Goal: Information Seeking & Learning: Learn about a topic

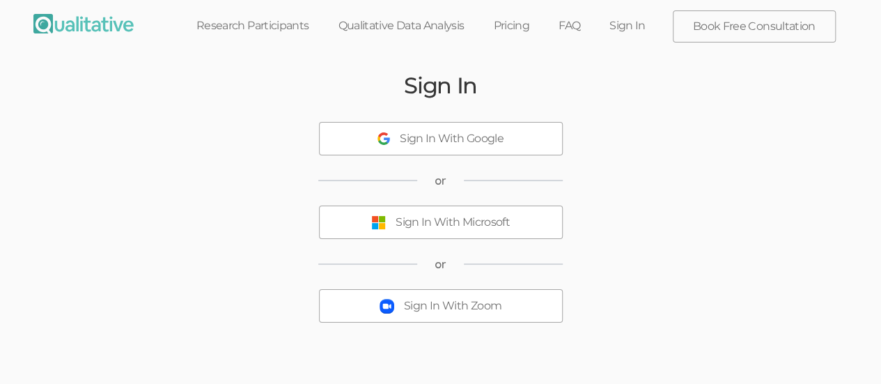
click at [503, 219] on div "Sign In With Microsoft" at bounding box center [453, 223] width 114 height 16
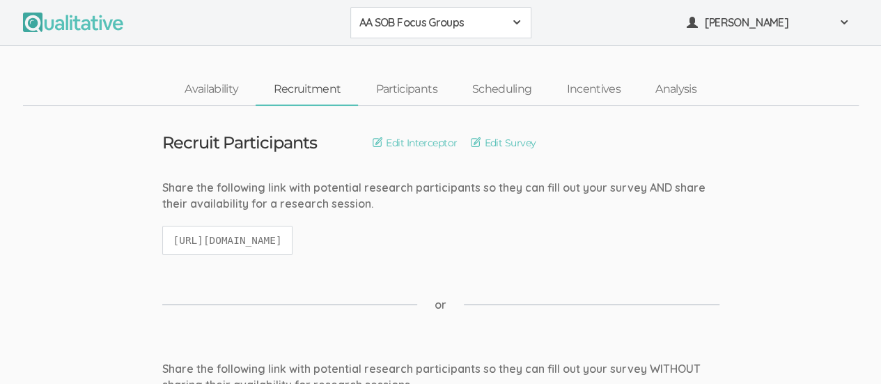
click at [509, 20] on div "AA SOB Focus Groups" at bounding box center [440, 23] width 163 height 16
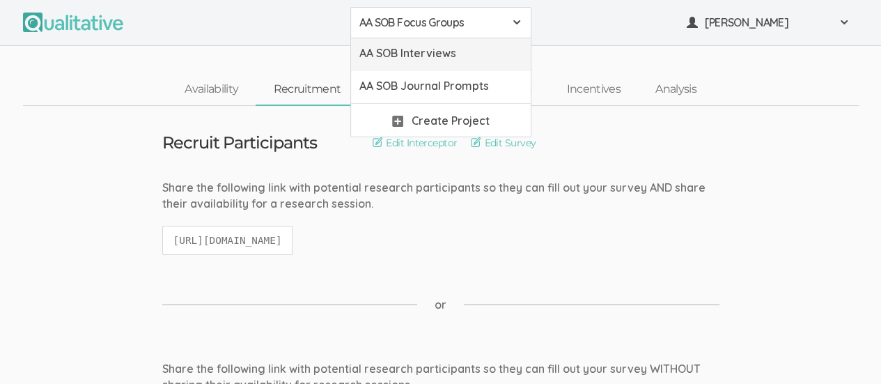
click at [457, 52] on span "AA SOB Interviews" at bounding box center [440, 53] width 163 height 16
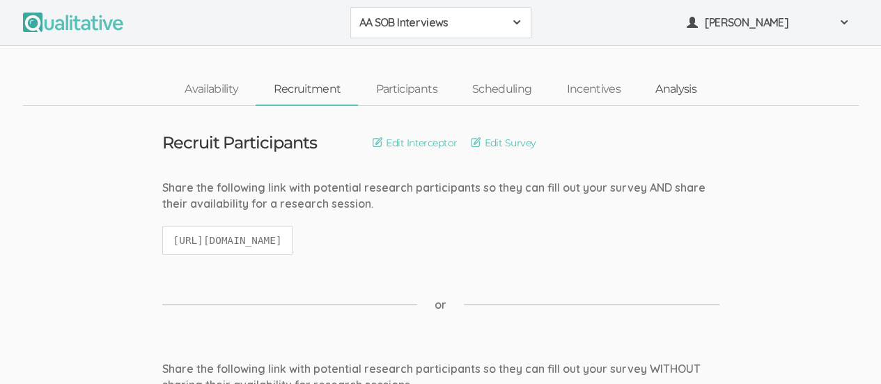
click at [691, 93] on link "Analysis" at bounding box center [676, 90] width 76 height 30
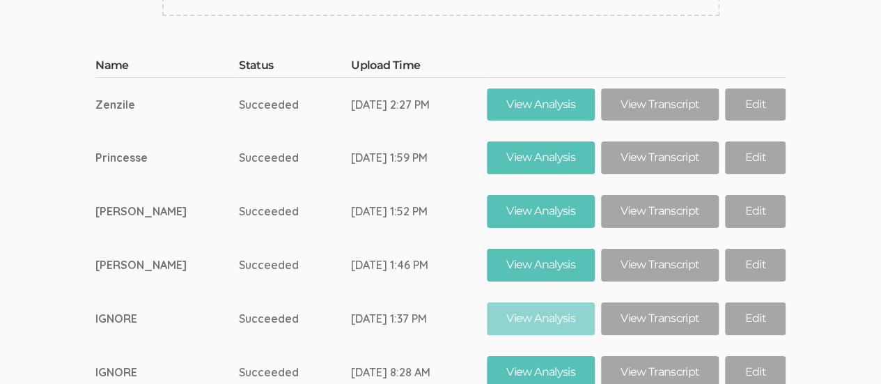
scroll to position [7872, 0]
click at [657, 249] on link "View Transcript" at bounding box center [660, 265] width 118 height 33
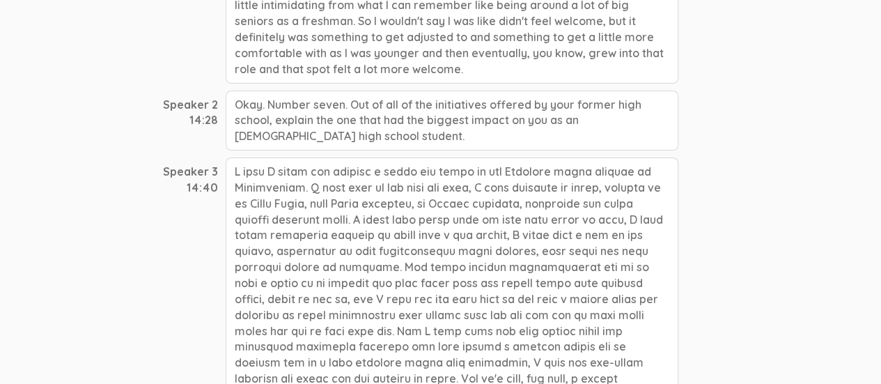
scroll to position [2812, 0]
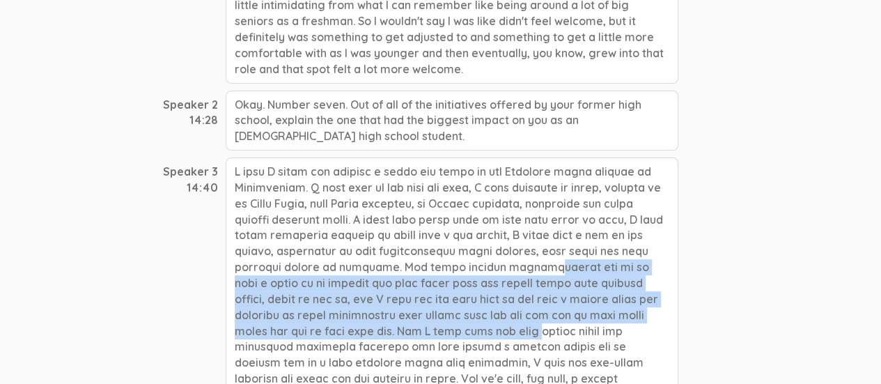
drag, startPoint x: 301, startPoint y: 193, endPoint x: 304, endPoint y: 254, distance: 60.7
click at [304, 254] on div at bounding box center [452, 290] width 453 height 267
copy div "The black student organizations may be as like a place to be serious and talk a…"
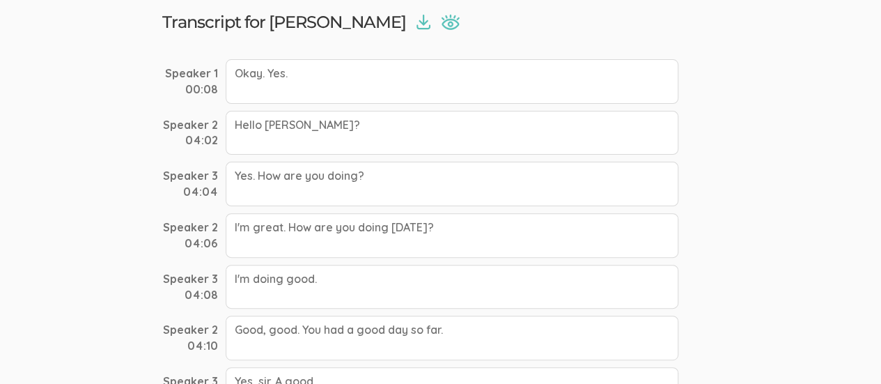
scroll to position [0, 0]
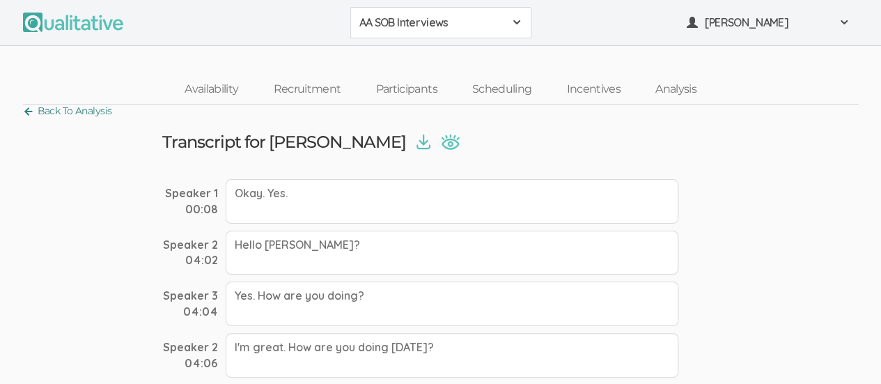
click at [39, 111] on link "Back To Analysis" at bounding box center [67, 111] width 89 height 19
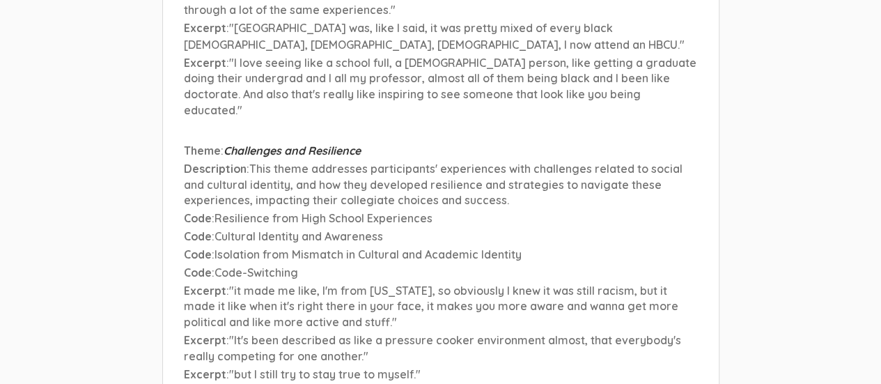
scroll to position [6563, 0]
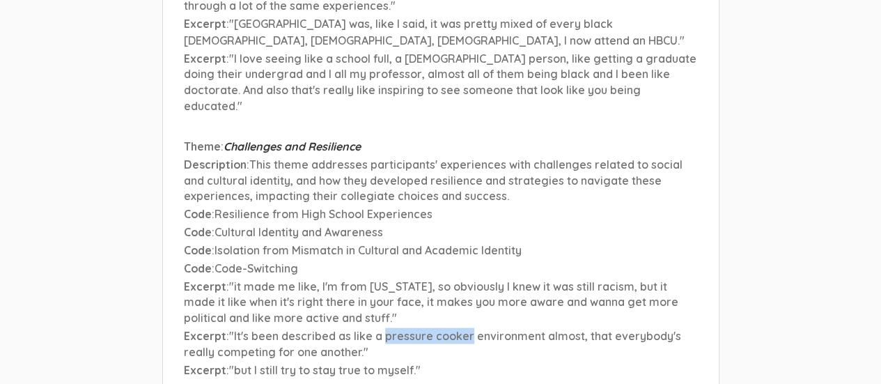
drag, startPoint x: 382, startPoint y: 208, endPoint x: 467, endPoint y: 210, distance: 85.7
click at [467, 328] on span ""It's been described as like a pressure cooker environment almost, that everybo…" at bounding box center [432, 343] width 497 height 30
copy span "pressure cooker"
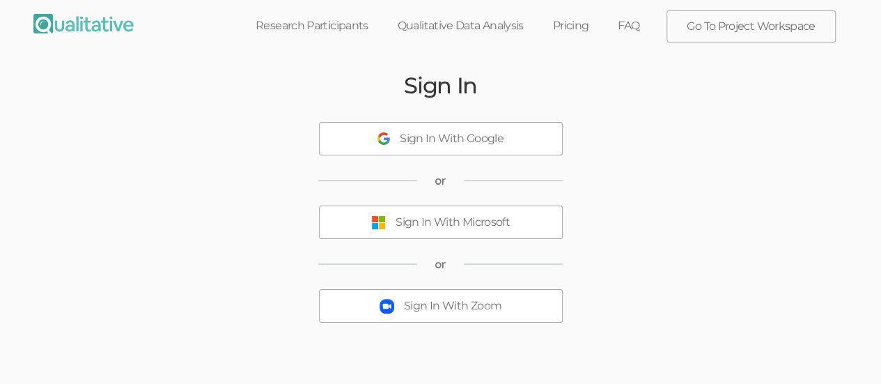
click at [474, 223] on div "Sign In With Microsoft" at bounding box center [453, 223] width 114 height 16
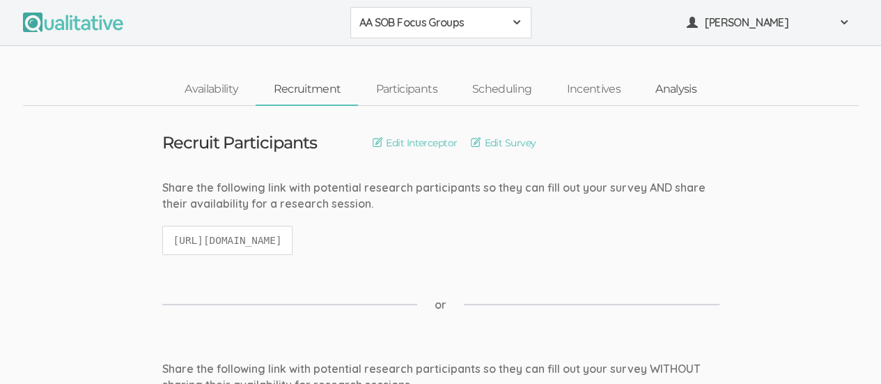
click at [679, 95] on link "Analysis" at bounding box center [676, 90] width 76 height 30
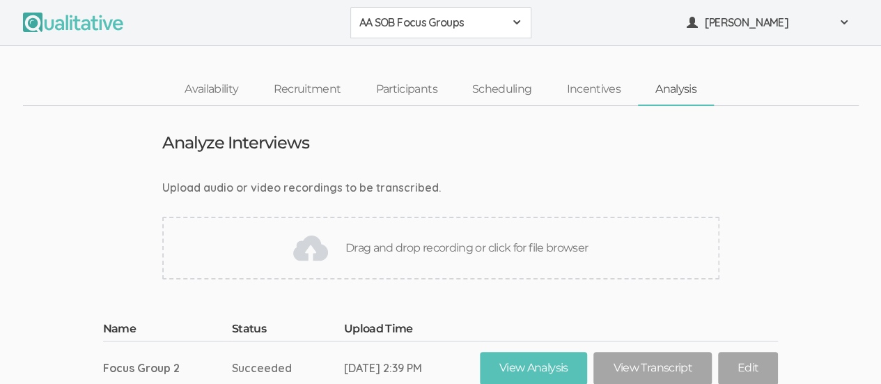
click at [517, 8] on button "AA SOB Focus Groups" at bounding box center [440, 22] width 181 height 31
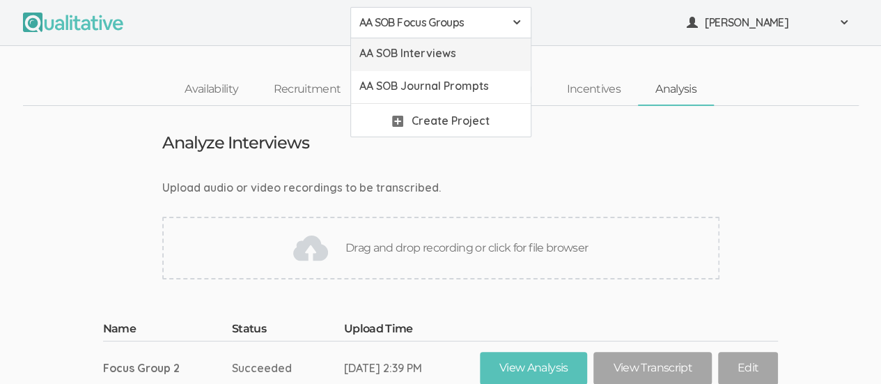
click at [481, 52] on span "AA SOB Interviews" at bounding box center [440, 53] width 163 height 16
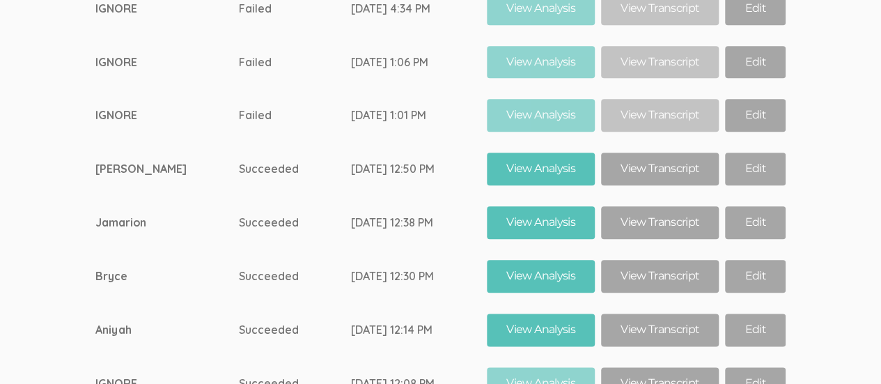
scroll to position [8612, 0]
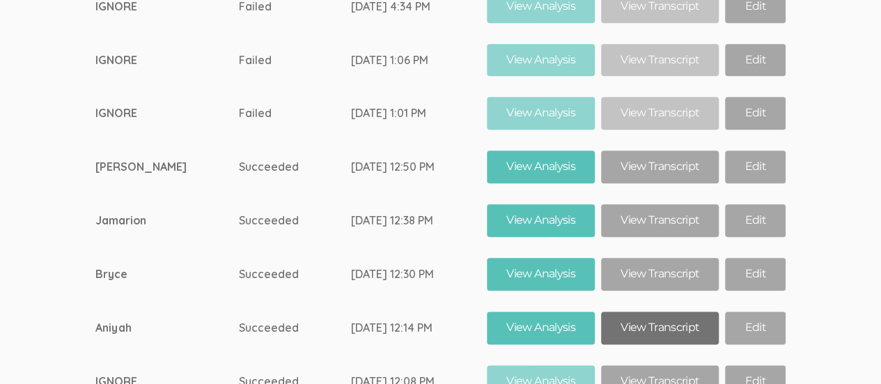
click at [659, 311] on link "View Transcript" at bounding box center [660, 327] width 118 height 33
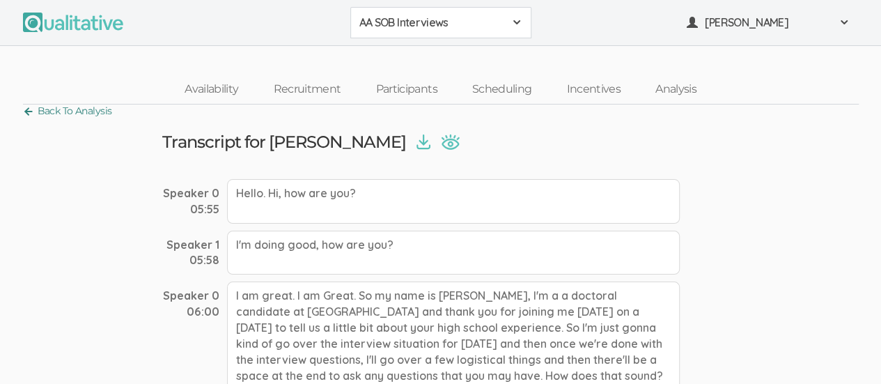
click at [33, 111] on link "Back To Analysis" at bounding box center [67, 111] width 89 height 19
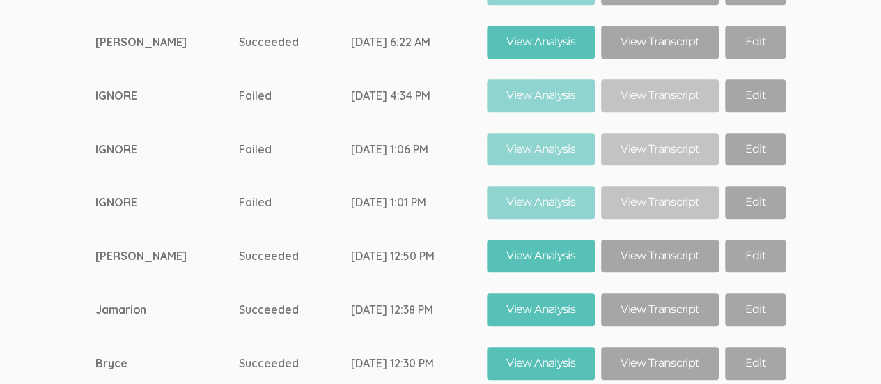
scroll to position [8522, 0]
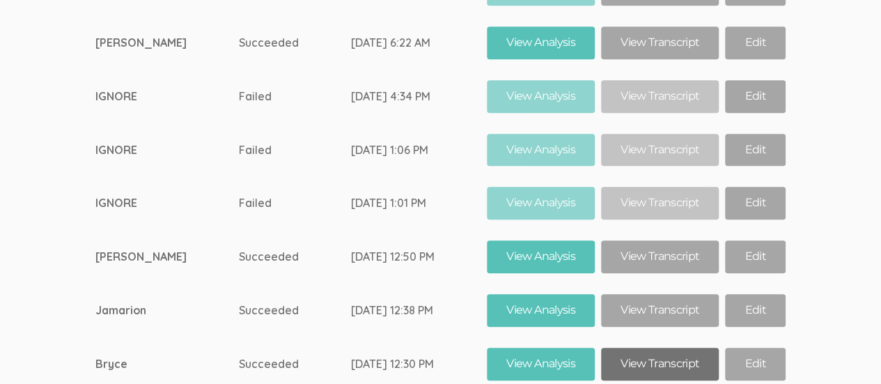
click at [653, 348] on link "View Transcript" at bounding box center [660, 364] width 118 height 33
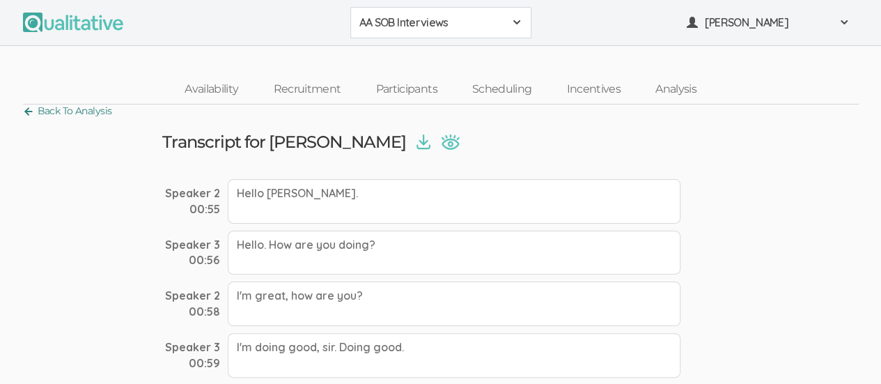
click at [29, 115] on link "Back To Analysis" at bounding box center [67, 111] width 89 height 19
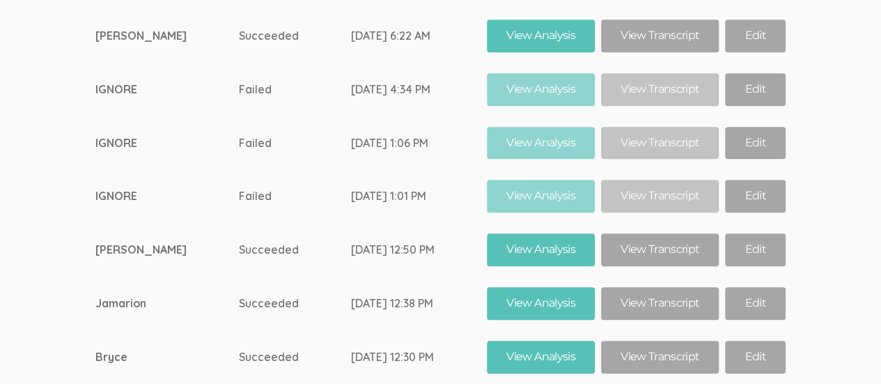
scroll to position [8528, 0]
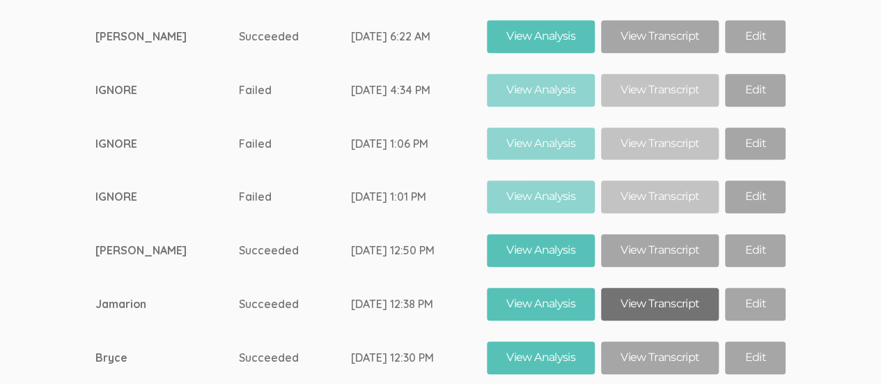
click at [645, 288] on link "View Transcript" at bounding box center [660, 304] width 118 height 33
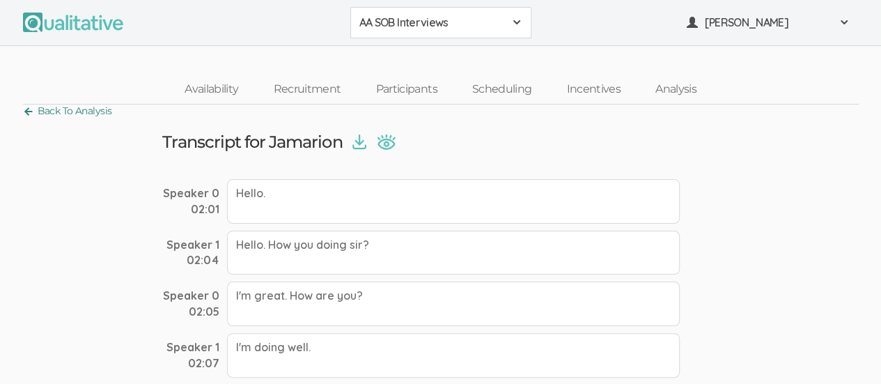
click at [31, 116] on link "Back To Analysis" at bounding box center [67, 111] width 89 height 19
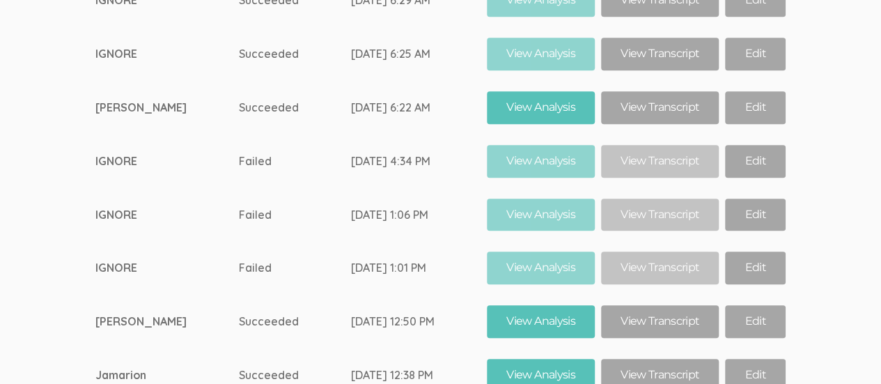
scroll to position [8446, 0]
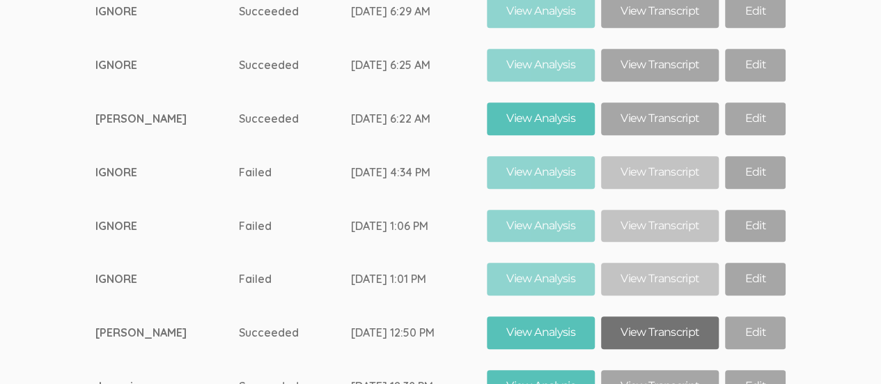
click at [647, 316] on link "View Transcript" at bounding box center [660, 332] width 118 height 33
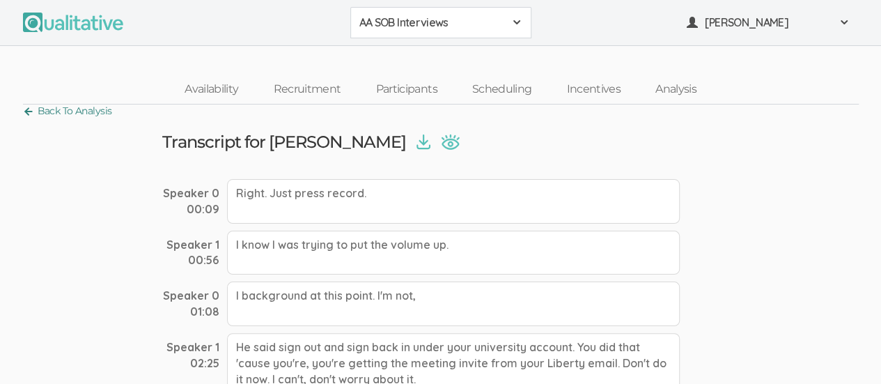
click at [30, 118] on link "Back To Analysis" at bounding box center [67, 111] width 89 height 19
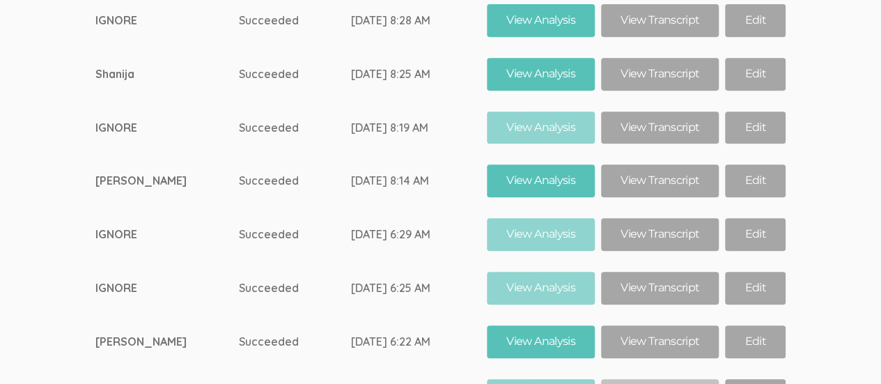
scroll to position [8219, 0]
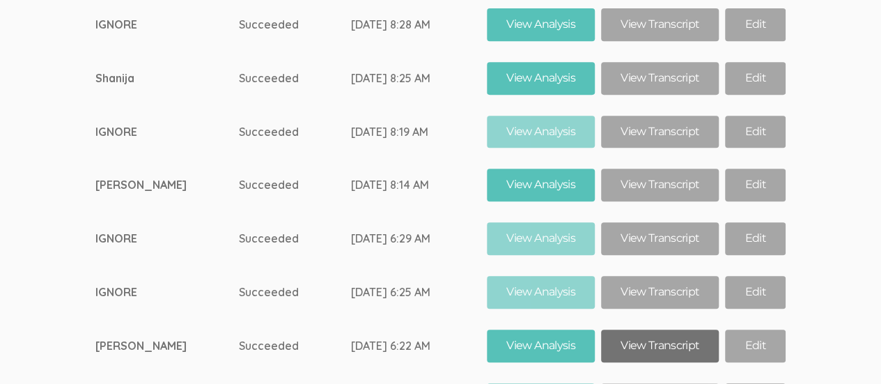
click at [646, 329] on link "View Transcript" at bounding box center [660, 345] width 118 height 33
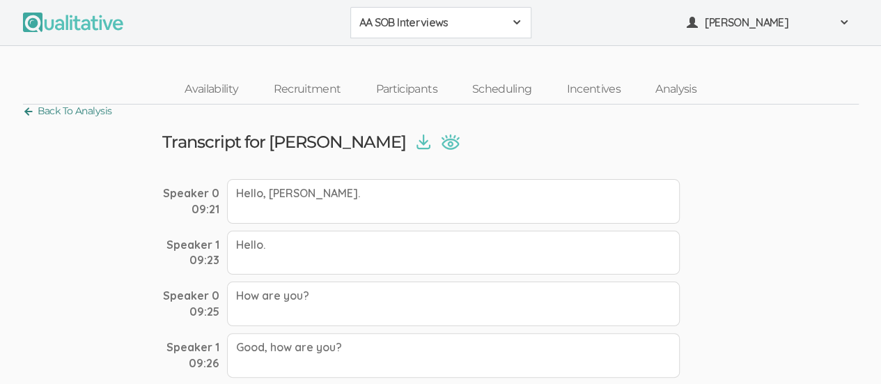
click at [30, 116] on link "Back To Analysis" at bounding box center [67, 111] width 89 height 19
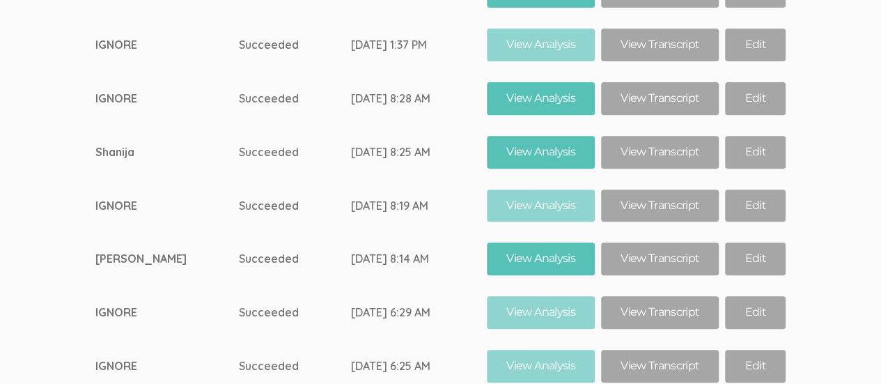
scroll to position [8110, 0]
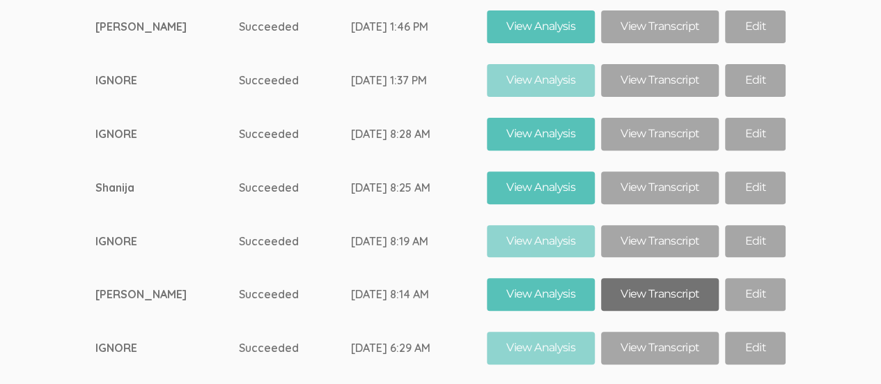
click at [648, 278] on link "View Transcript" at bounding box center [660, 294] width 118 height 33
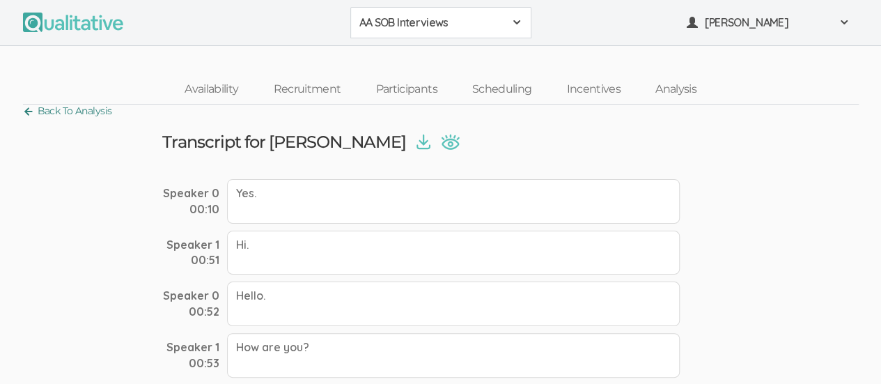
click at [25, 113] on link "Back To Analysis" at bounding box center [67, 111] width 89 height 19
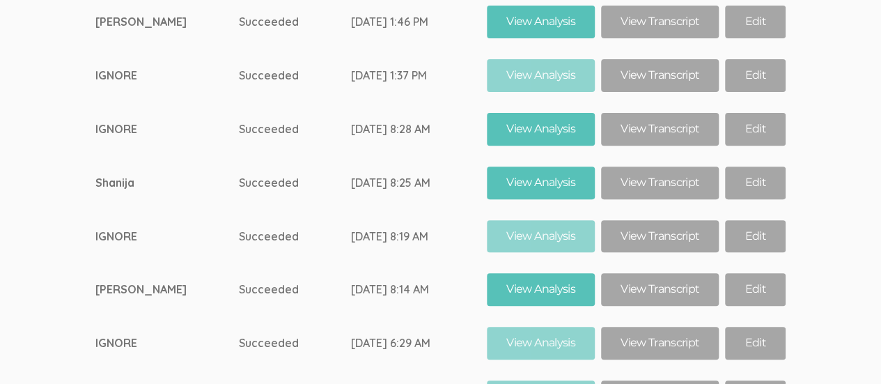
scroll to position [8104, 0]
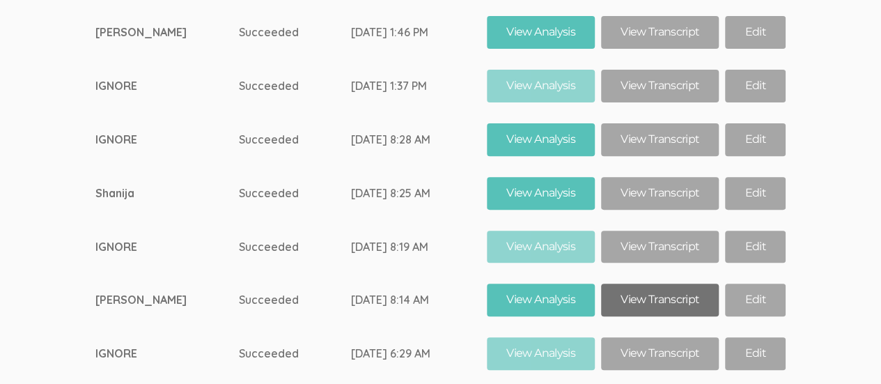
click at [657, 283] on link "View Transcript" at bounding box center [660, 299] width 118 height 33
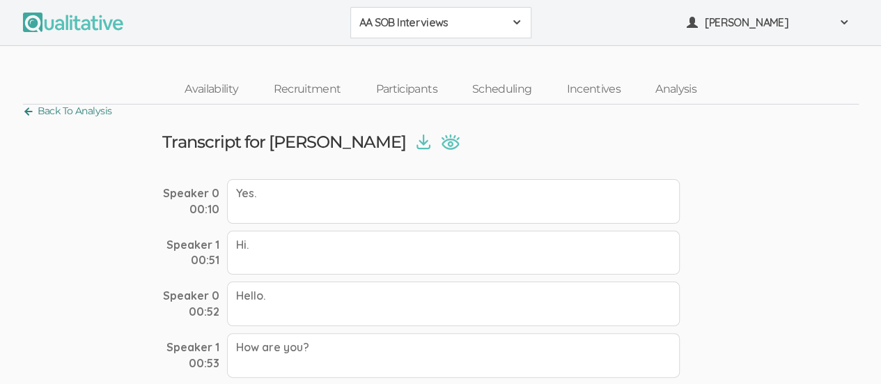
click at [26, 114] on link "Back To Analysis" at bounding box center [67, 111] width 89 height 19
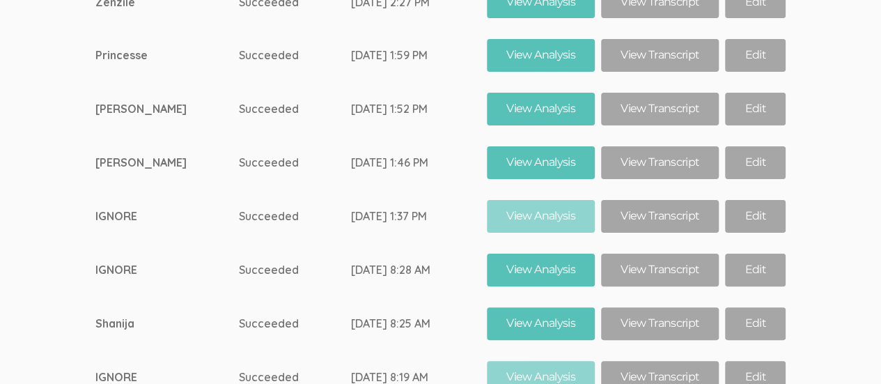
scroll to position [7972, 0]
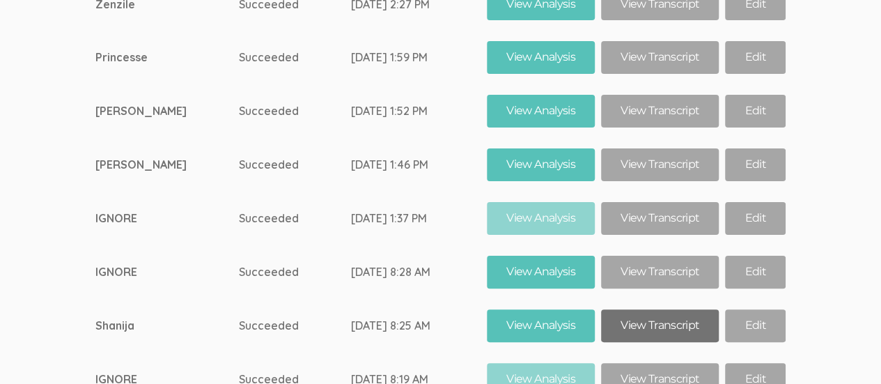
click at [644, 309] on link "View Transcript" at bounding box center [660, 325] width 118 height 33
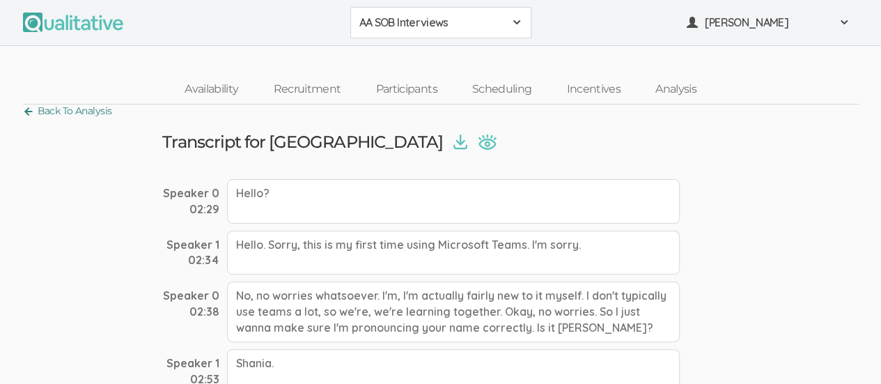
click at [25, 114] on link "Back To Analysis" at bounding box center [67, 111] width 89 height 19
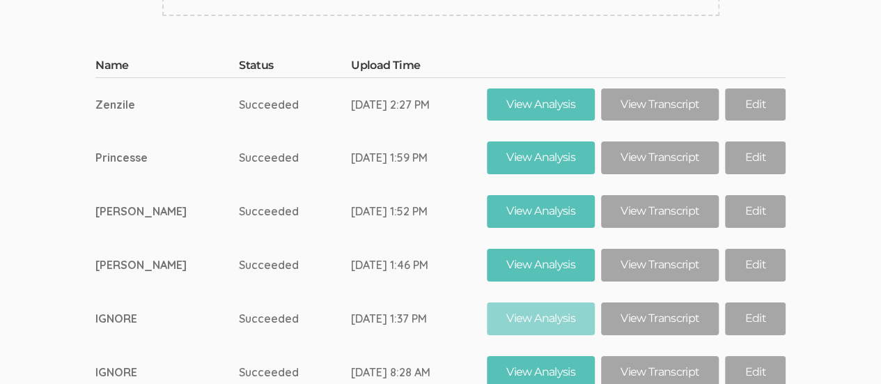
scroll to position [7871, 0]
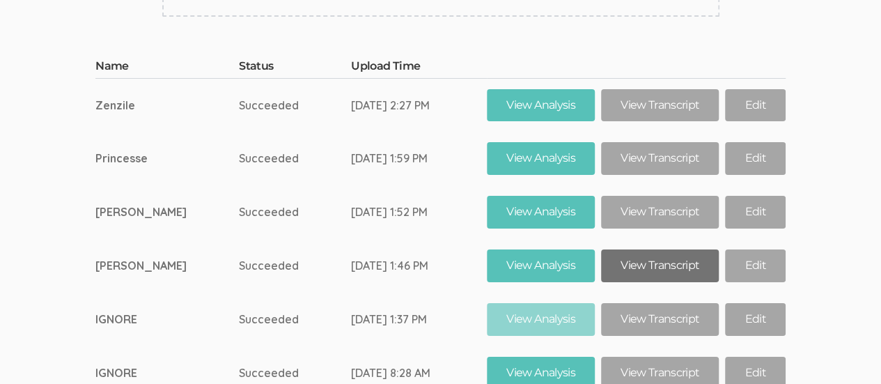
click at [656, 249] on link "View Transcript" at bounding box center [660, 265] width 118 height 33
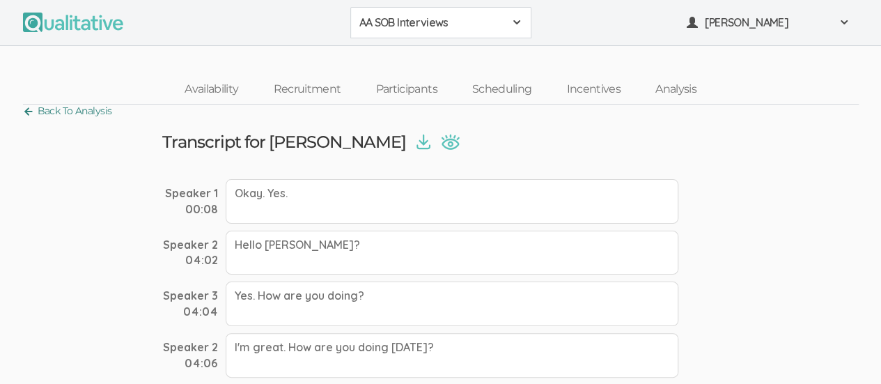
click at [27, 113] on link "Back To Analysis" at bounding box center [67, 111] width 89 height 19
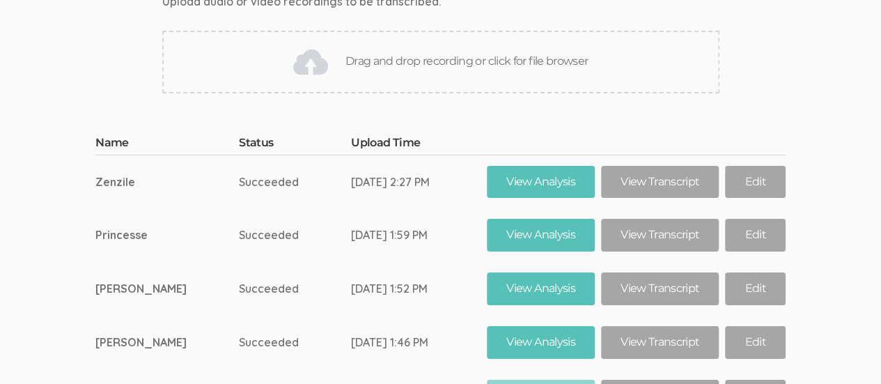
scroll to position [7794, 0]
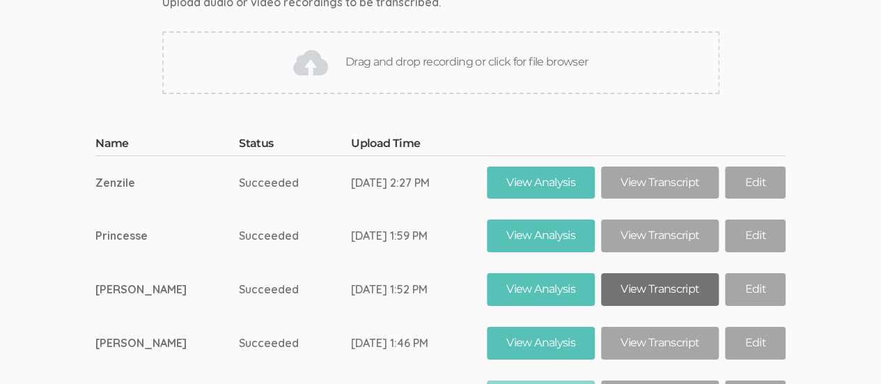
click at [649, 273] on link "View Transcript" at bounding box center [660, 289] width 118 height 33
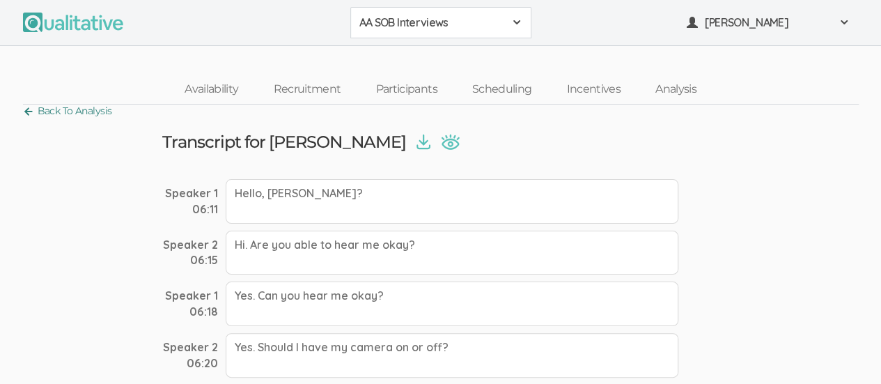
click at [27, 112] on link "Back To Analysis" at bounding box center [67, 111] width 89 height 19
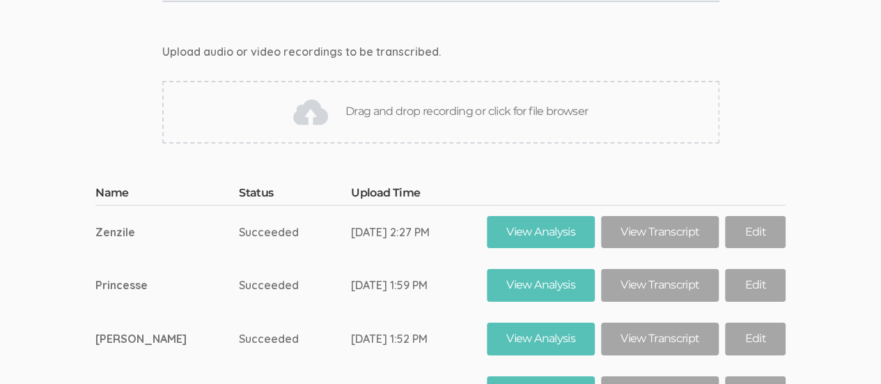
scroll to position [7738, 0]
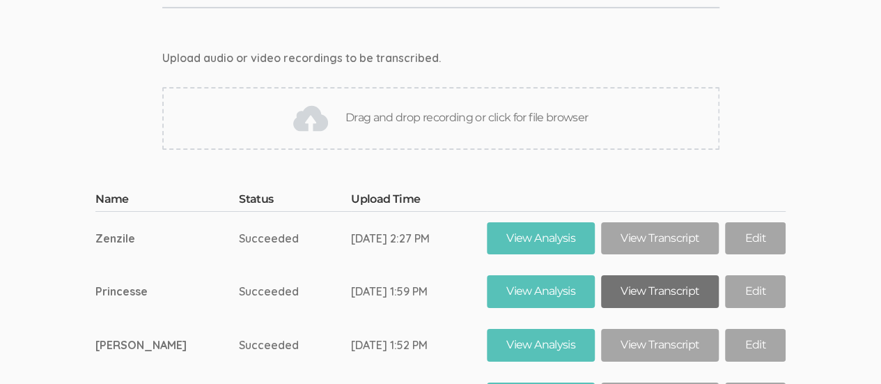
click at [651, 275] on link "View Transcript" at bounding box center [660, 291] width 118 height 33
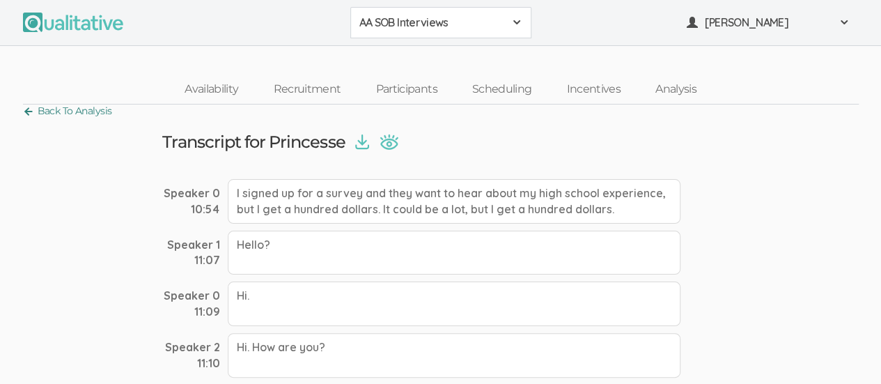
click at [23, 111] on link "Back To Analysis" at bounding box center [67, 111] width 89 height 19
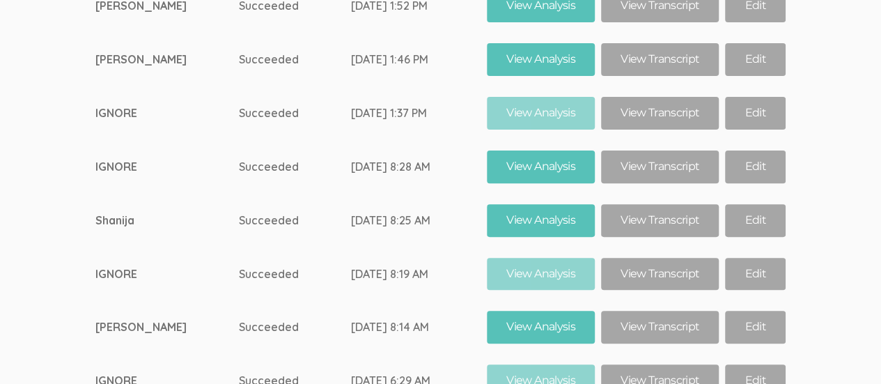
scroll to position [8011, 0]
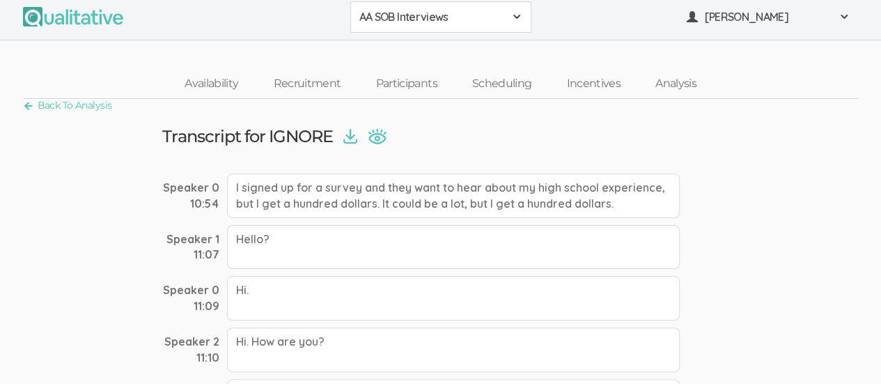
scroll to position [7, 0]
click at [24, 109] on link "Back To Analysis" at bounding box center [67, 104] width 89 height 19
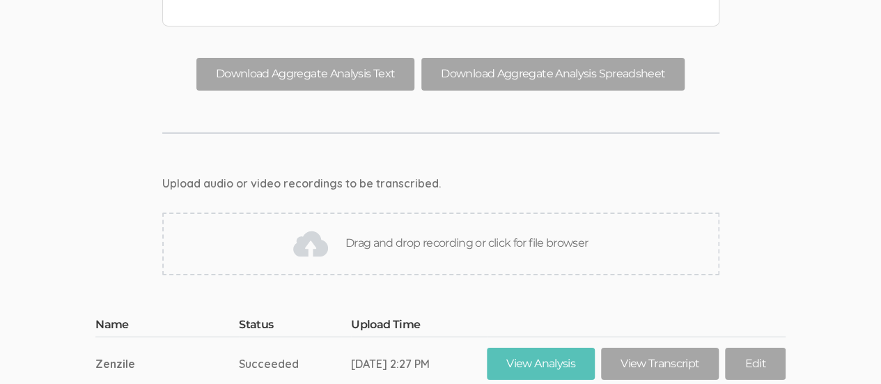
scroll to position [7624, 0]
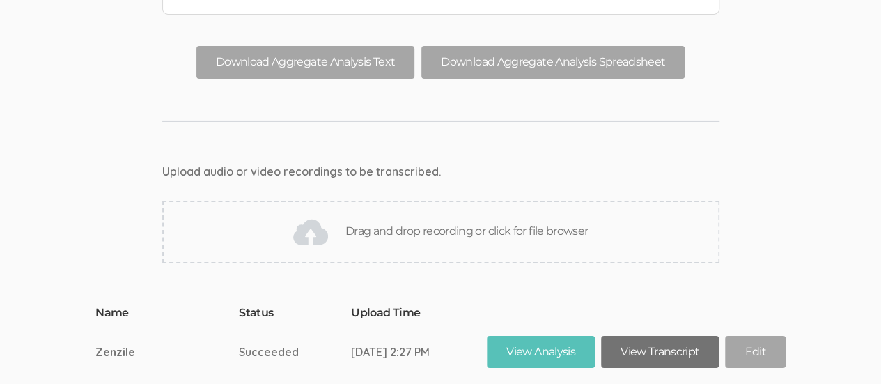
click at [643, 336] on link "View Transcript" at bounding box center [660, 352] width 118 height 33
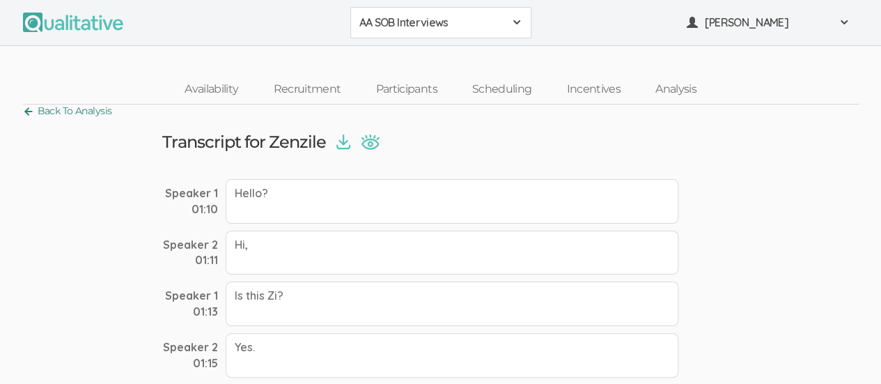
click at [26, 113] on link "Back To Analysis" at bounding box center [67, 111] width 89 height 19
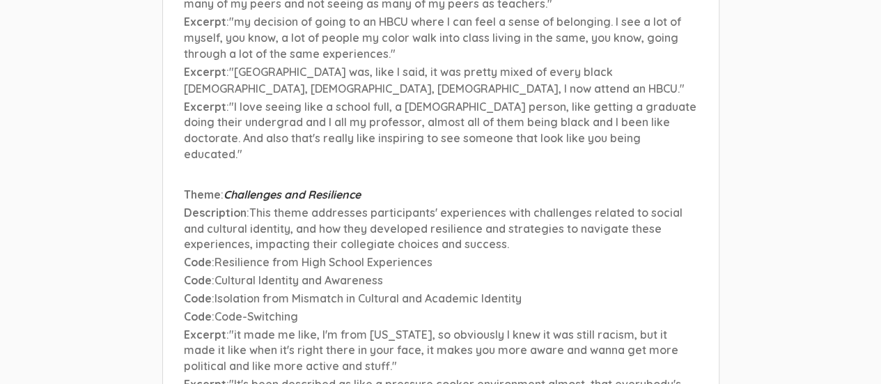
scroll to position [6516, 0]
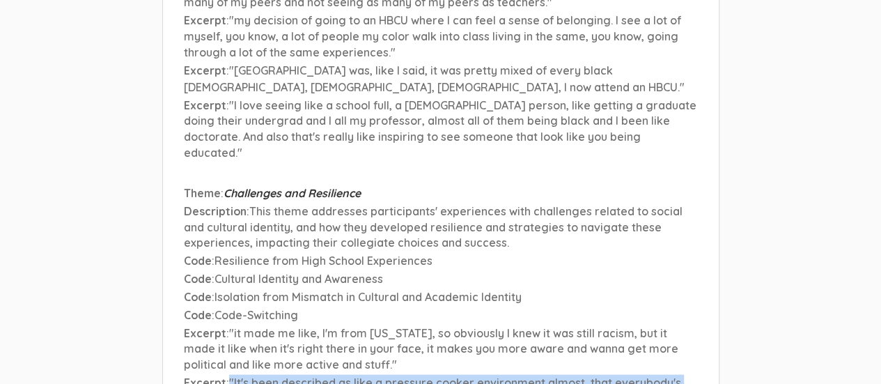
drag, startPoint x: 231, startPoint y: 254, endPoint x: 389, endPoint y: 271, distance: 159.0
click at [389, 374] on p "Excerpt : "It's been described as like a pressure cooker environment almost, th…" at bounding box center [441, 390] width 514 height 32
copy span ""It's been described as like a pressure cooker environment almost, that everybo…"
